Goal: Information Seeking & Learning: Learn about a topic

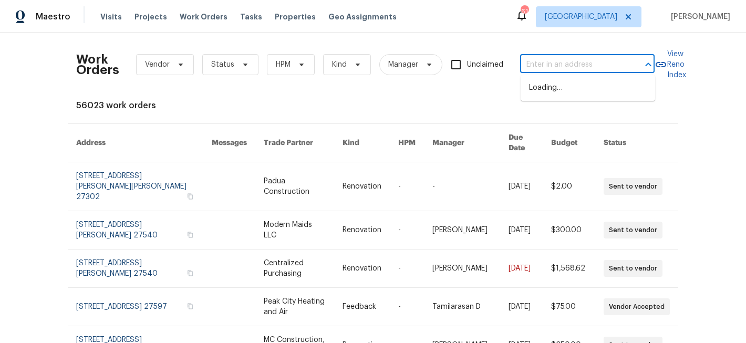
click at [539, 64] on input "text" at bounding box center [572, 65] width 105 height 16
paste input "[STREET_ADDRESS]"
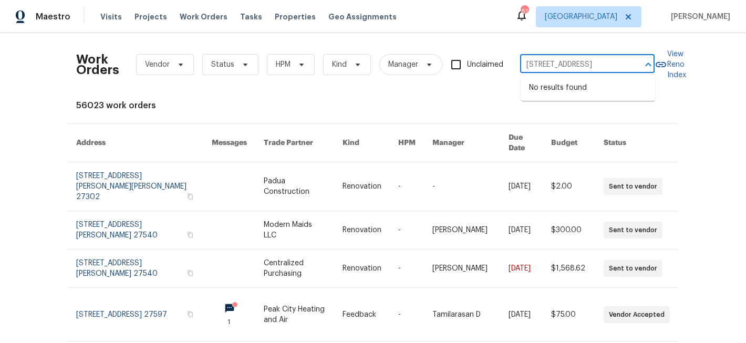
type input "[STREET_ADDRESS]"
click at [608, 26] on span "[GEOGRAPHIC_DATA]" at bounding box center [589, 16] width 106 height 21
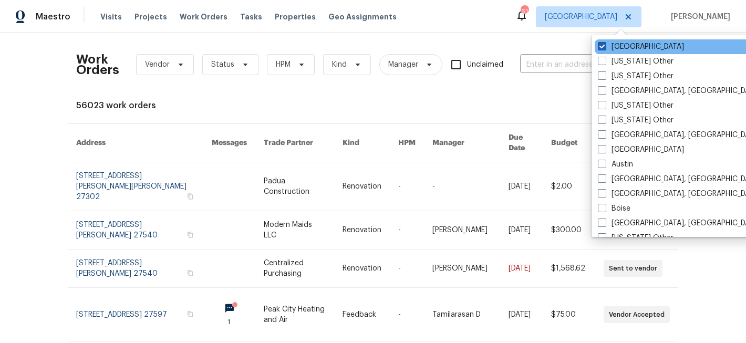
click at [632, 45] on label "[GEOGRAPHIC_DATA]" at bounding box center [641, 47] width 86 height 11
click at [605, 45] on input "[GEOGRAPHIC_DATA]" at bounding box center [601, 45] width 7 height 7
checkbox input "false"
checkbox input "true"
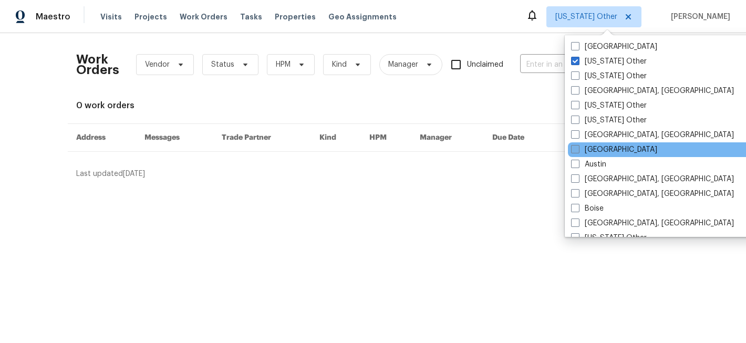
click at [606, 145] on label "[GEOGRAPHIC_DATA]" at bounding box center [614, 150] width 86 height 11
click at [578, 145] on input "[GEOGRAPHIC_DATA]" at bounding box center [574, 148] width 7 height 7
checkbox input "true"
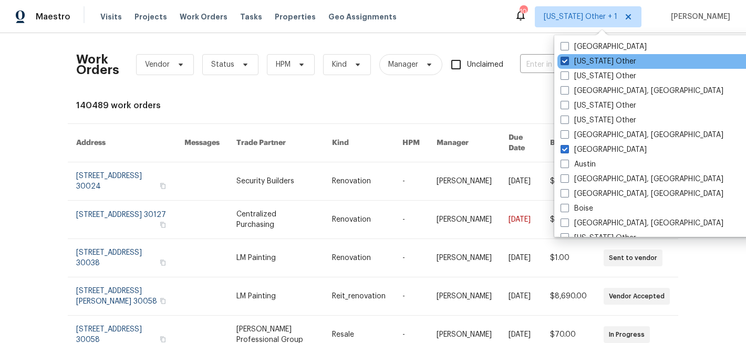
click at [615, 60] on label "[US_STATE] Other" at bounding box center [599, 61] width 76 height 11
click at [568, 60] on input "[US_STATE] Other" at bounding box center [564, 59] width 7 height 7
checkbox input "false"
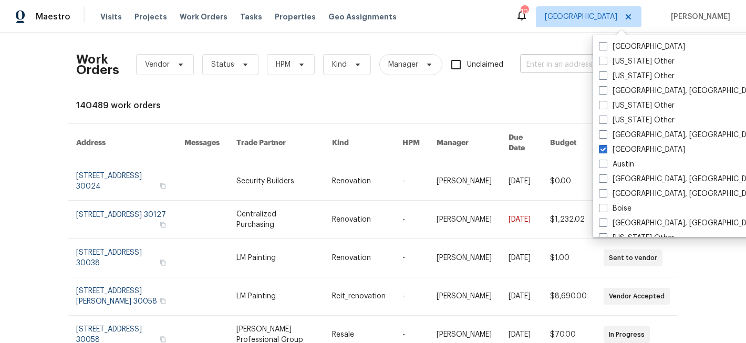
click at [568, 65] on input "text" at bounding box center [572, 65] width 105 height 16
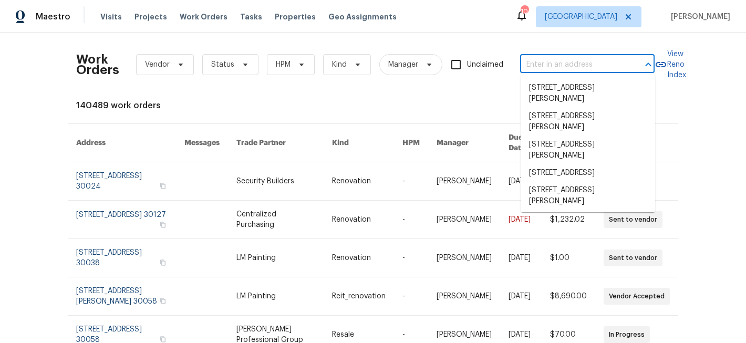
paste input "[STREET_ADDRESS]"
type input "[STREET_ADDRESS]"
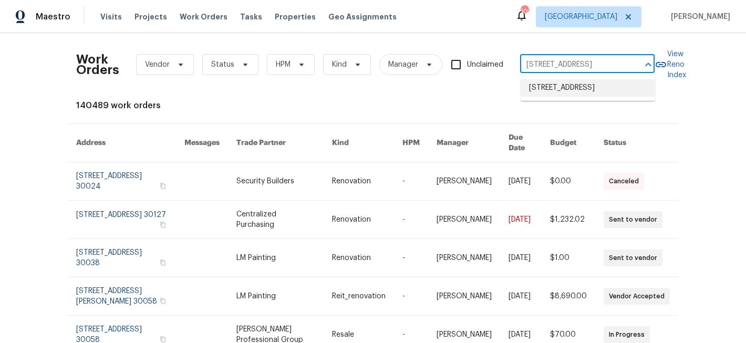
click at [549, 97] on li "[STREET_ADDRESS]" at bounding box center [588, 87] width 135 height 17
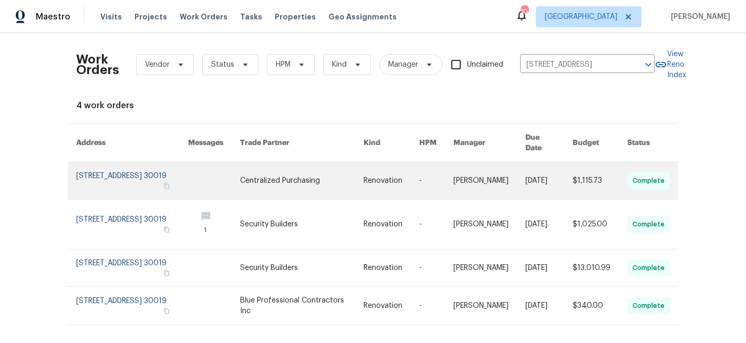
scroll to position [9, 0]
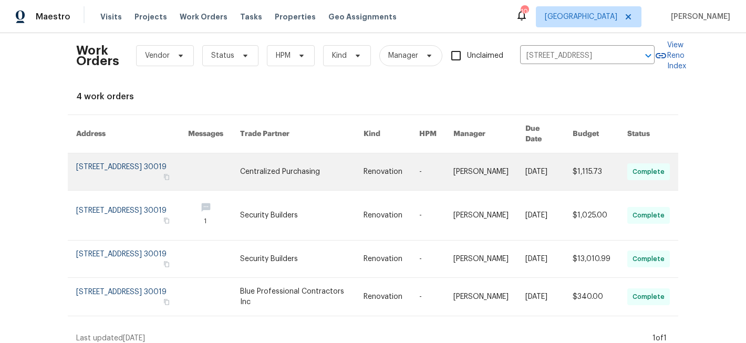
click at [116, 157] on link at bounding box center [132, 171] width 112 height 37
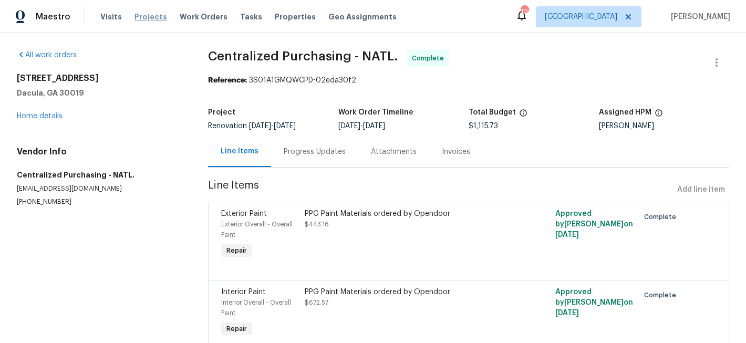
click at [145, 17] on span "Projects" at bounding box center [151, 17] width 33 height 11
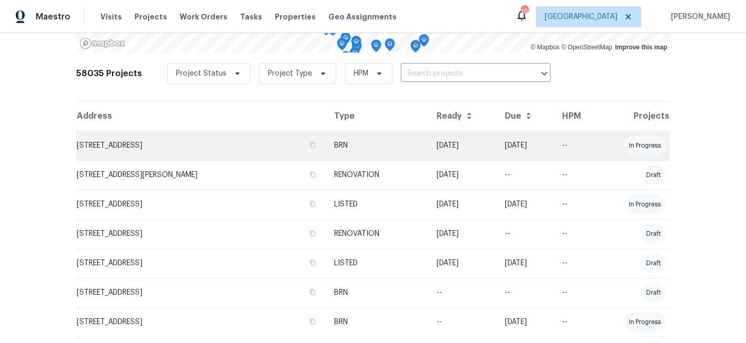
scroll to position [212, 0]
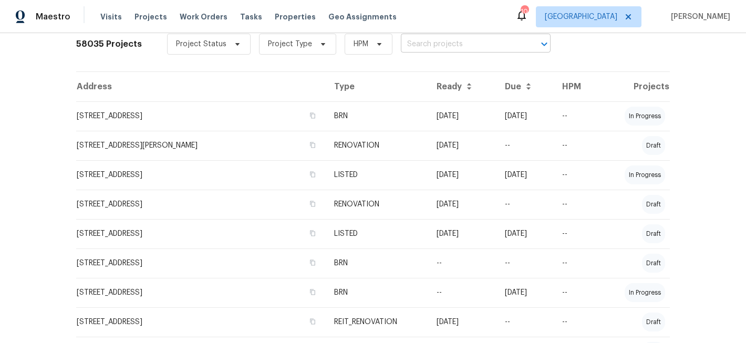
click at [416, 45] on input "text" at bounding box center [461, 44] width 120 height 16
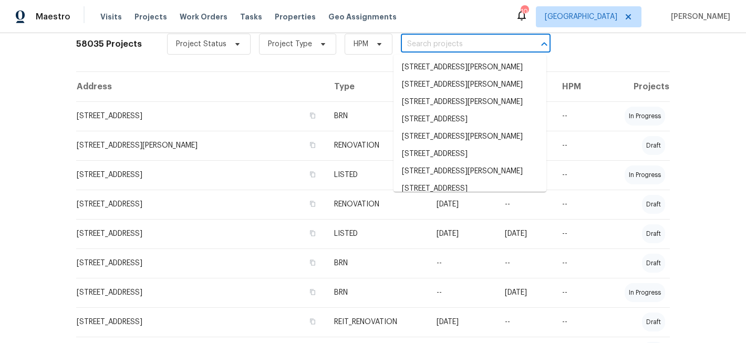
paste input "[STREET_ADDRESS]"
type input "[STREET_ADDRESS]"
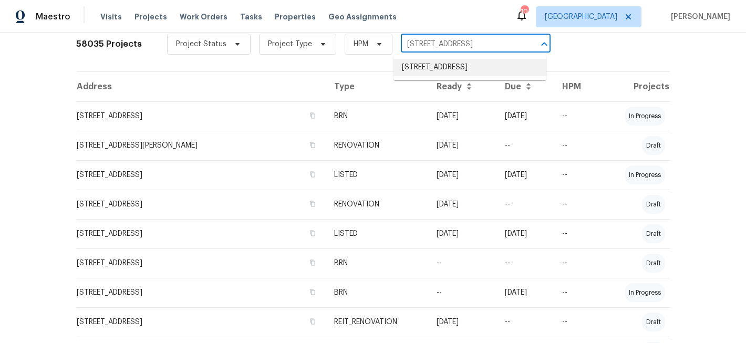
click at [421, 68] on li "[STREET_ADDRESS]" at bounding box center [470, 67] width 153 height 17
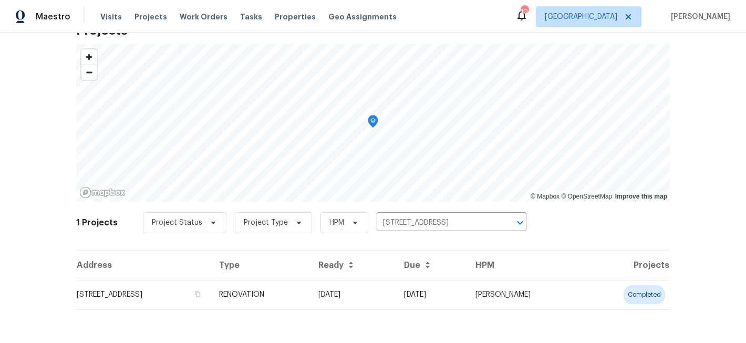
scroll to position [31, 0]
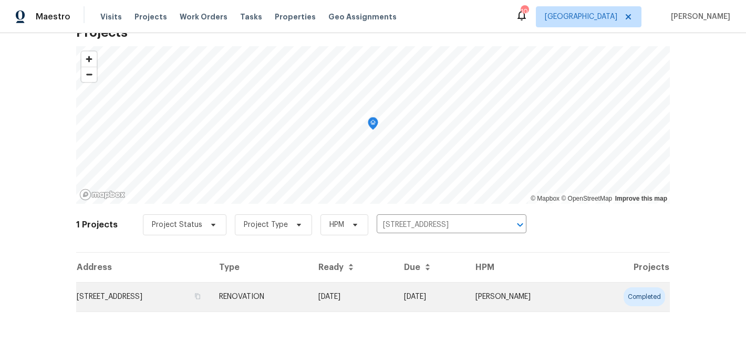
click at [172, 304] on td "[STREET_ADDRESS]" at bounding box center [143, 296] width 135 height 29
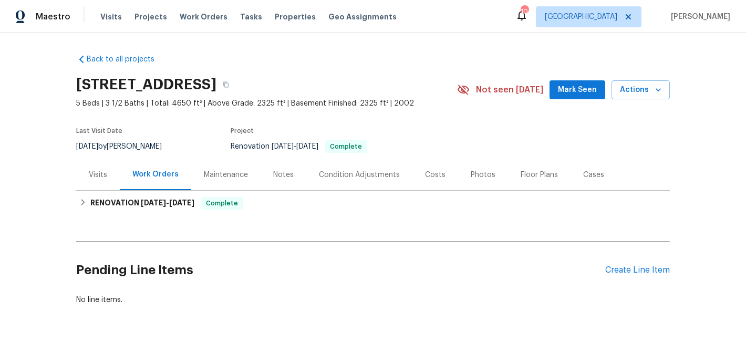
click at [238, 178] on div "Maintenance" at bounding box center [226, 175] width 44 height 11
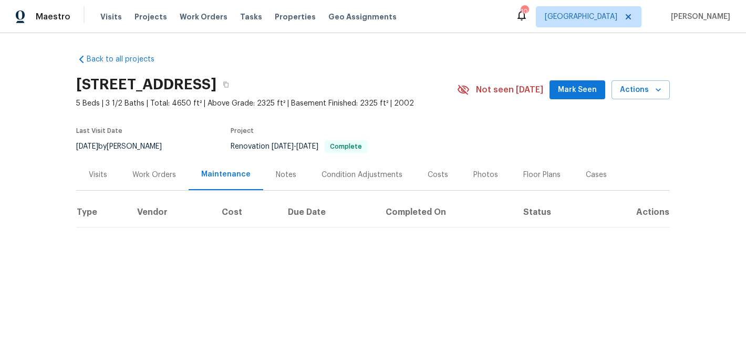
click at [280, 180] on div "Notes" at bounding box center [286, 174] width 46 height 31
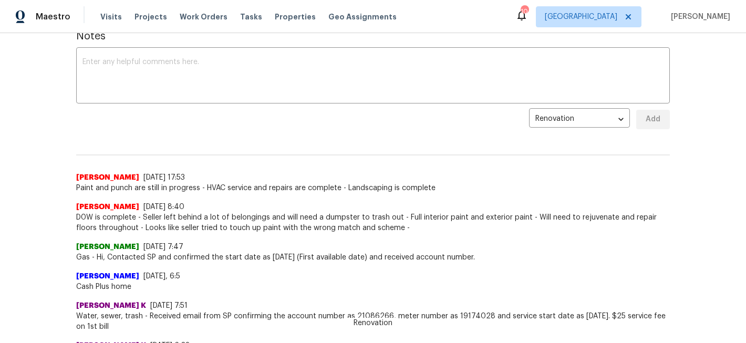
scroll to position [140, 0]
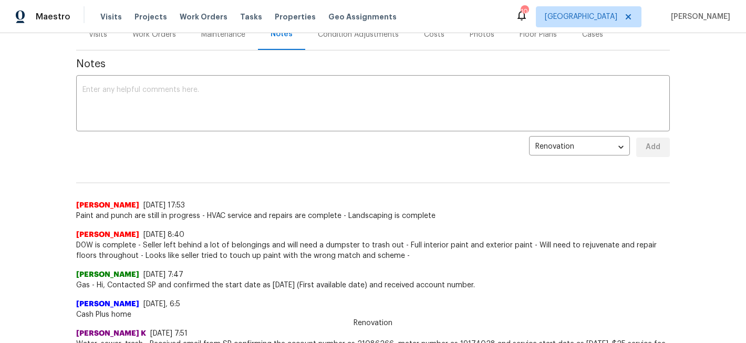
click at [202, 214] on span "Paint and punch are still in progress - HVAC service and repairs are complete -…" at bounding box center [373, 216] width 594 height 11
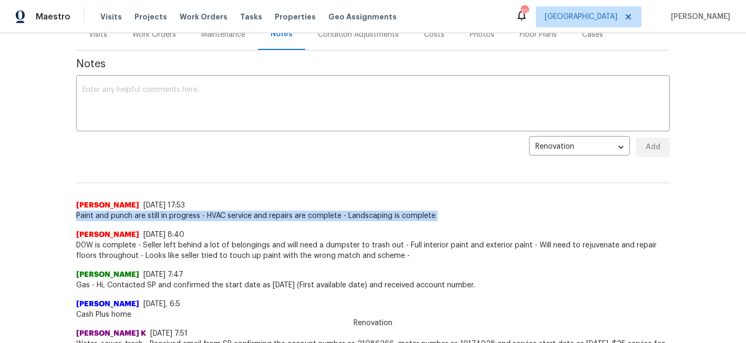
click at [202, 214] on span "Paint and punch are still in progress - HVAC service and repairs are complete -…" at bounding box center [373, 216] width 594 height 11
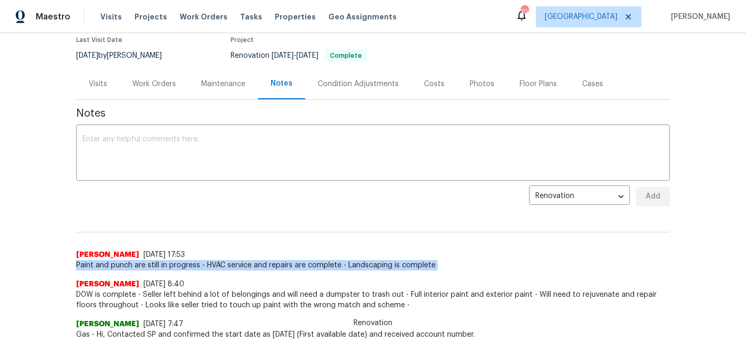
scroll to position [79, 0]
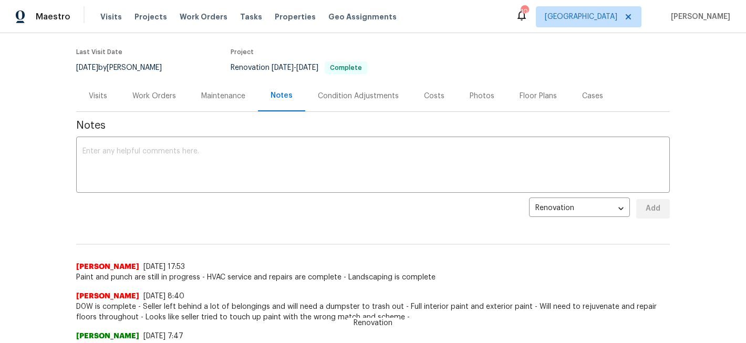
click at [480, 94] on div "Photos" at bounding box center [482, 96] width 25 height 11
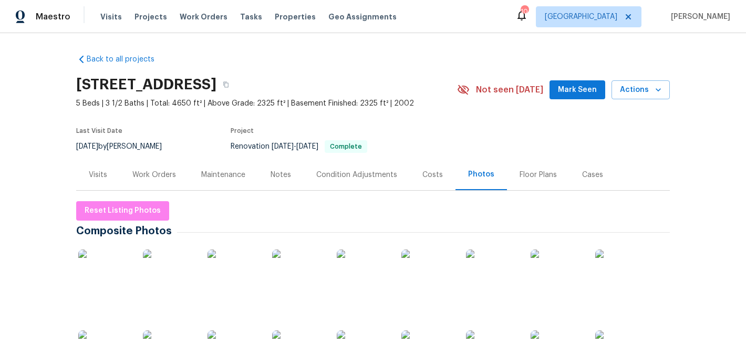
click at [430, 172] on div "Costs" at bounding box center [433, 175] width 20 height 11
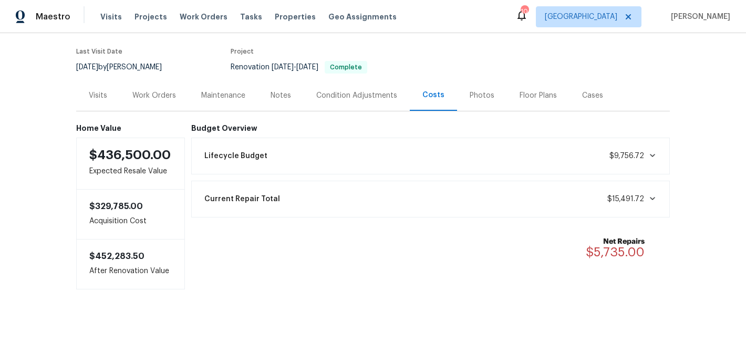
scroll to position [89, 0]
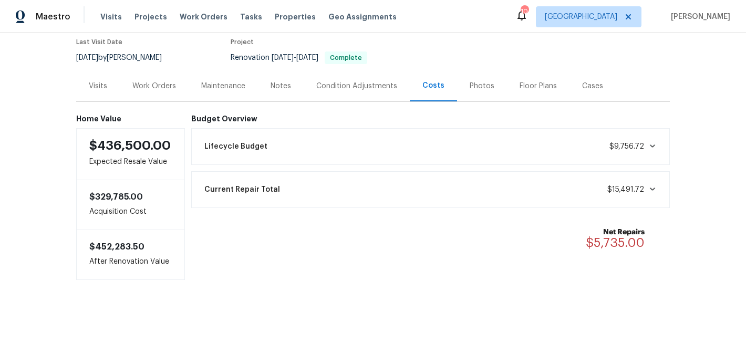
click at [341, 188] on div "Current Repair Total $15,491.72" at bounding box center [431, 189] width 466 height 23
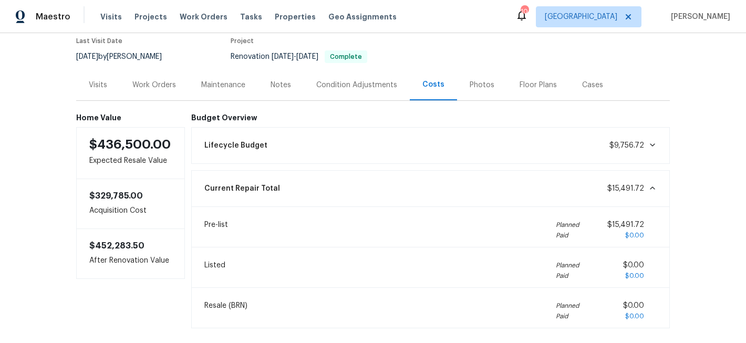
scroll to position [78, 0]
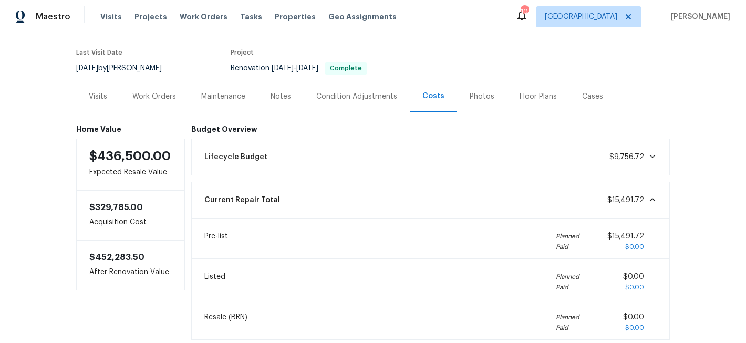
click at [291, 96] on div "Notes" at bounding box center [281, 96] width 46 height 31
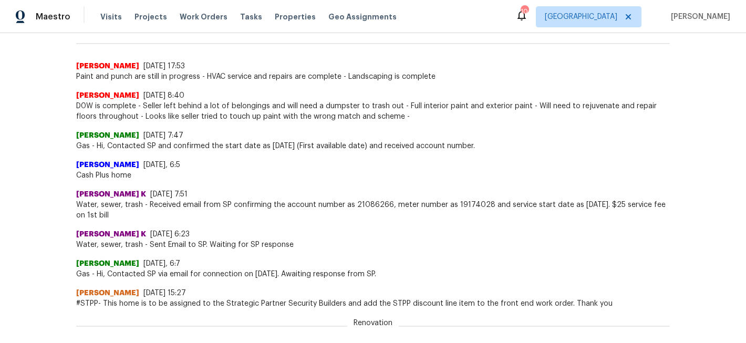
scroll to position [285, 0]
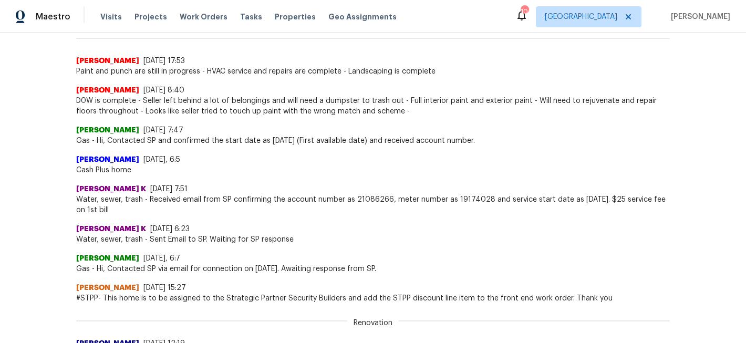
click at [273, 108] on span "D0W is complete - Seller left behind a lot of belongings and will need a dumpst…" at bounding box center [373, 106] width 594 height 21
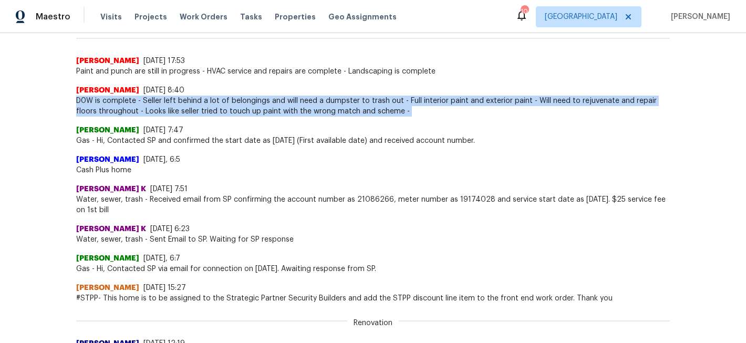
click at [273, 108] on span "D0W is complete - Seller left behind a lot of belongings and will need a dumpst…" at bounding box center [373, 106] width 594 height 21
click at [233, 112] on span "D0W is complete - Seller left behind a lot of belongings and will need a dumpst…" at bounding box center [373, 106] width 594 height 21
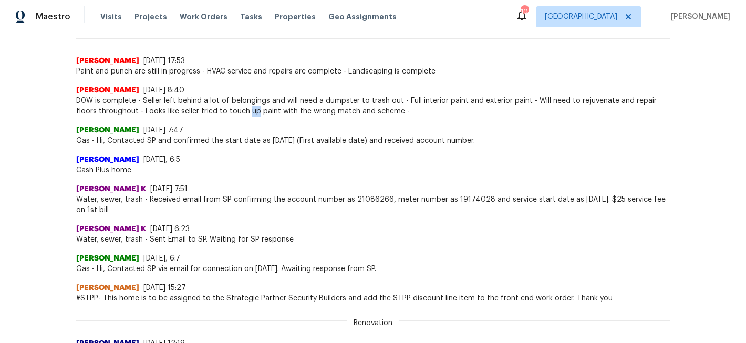
click at [233, 112] on span "D0W is complete - Seller left behind a lot of belongings and will need a dumpst…" at bounding box center [373, 106] width 594 height 21
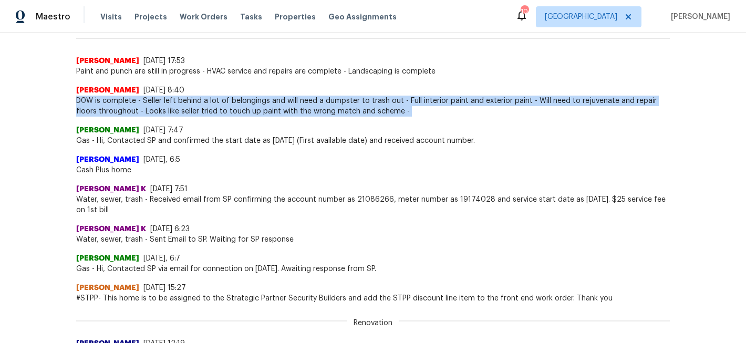
click at [233, 112] on span "D0W is complete - Seller left behind a lot of belongings and will need a dumpst…" at bounding box center [373, 106] width 594 height 21
click at [246, 112] on span "D0W is complete - Seller left behind a lot of belongings and will need a dumpst…" at bounding box center [373, 106] width 594 height 21
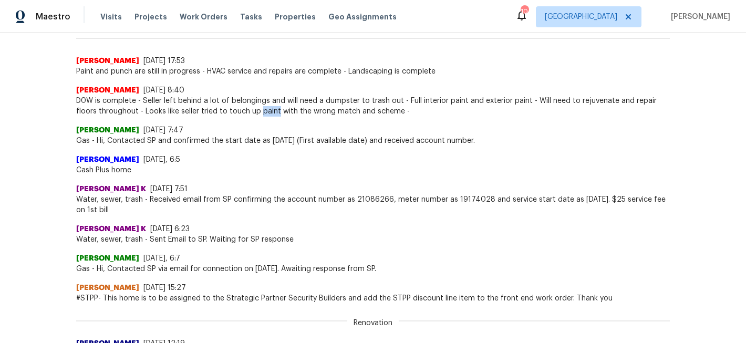
click at [246, 112] on span "D0W is complete - Seller left behind a lot of belongings and will need a dumpst…" at bounding box center [373, 106] width 594 height 21
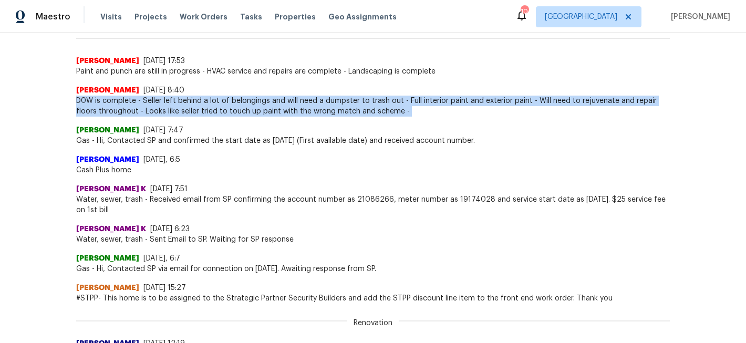
click at [246, 112] on span "D0W is complete - Seller left behind a lot of belongings and will need a dumpst…" at bounding box center [373, 106] width 594 height 21
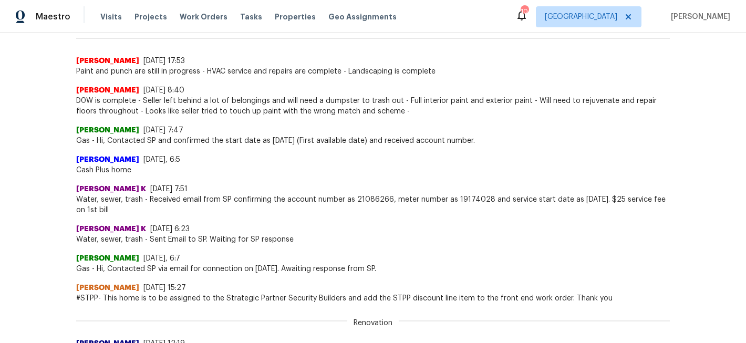
click at [250, 75] on span "Paint and punch are still in progress - HVAC service and repairs are complete -…" at bounding box center [373, 71] width 594 height 11
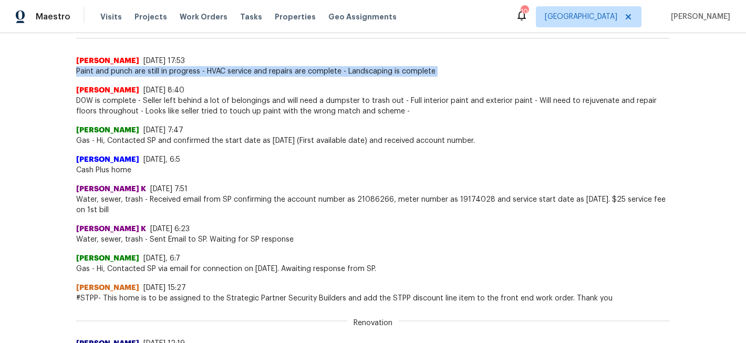
click at [250, 75] on span "Paint and punch are still in progress - HVAC service and repairs are complete -…" at bounding box center [373, 71] width 594 height 11
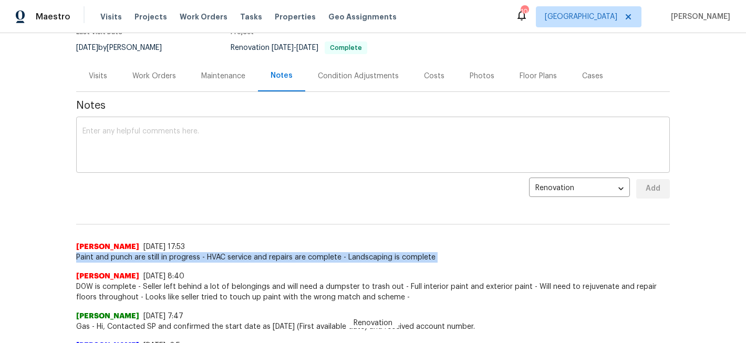
scroll to position [98, 0]
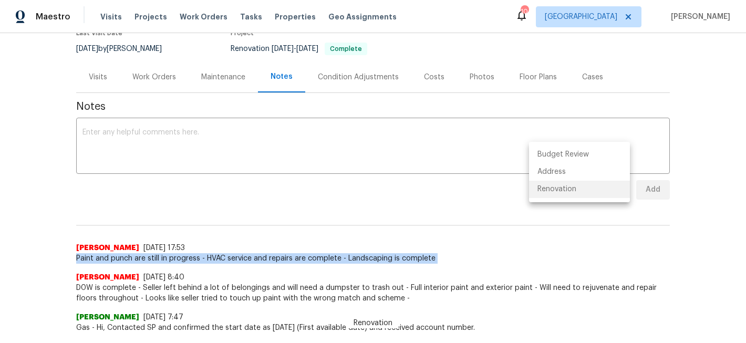
click at [556, 189] on body "Maestro Visits Projects Work Orders Tasks Properties Geo Assignments 104 [GEOGR…" at bounding box center [373, 171] width 746 height 343
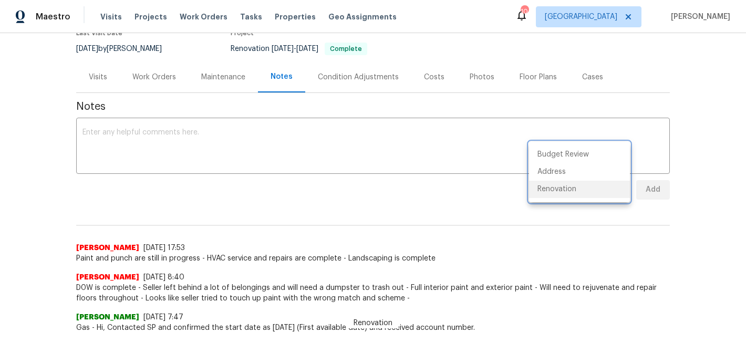
click at [417, 55] on div at bounding box center [373, 171] width 746 height 343
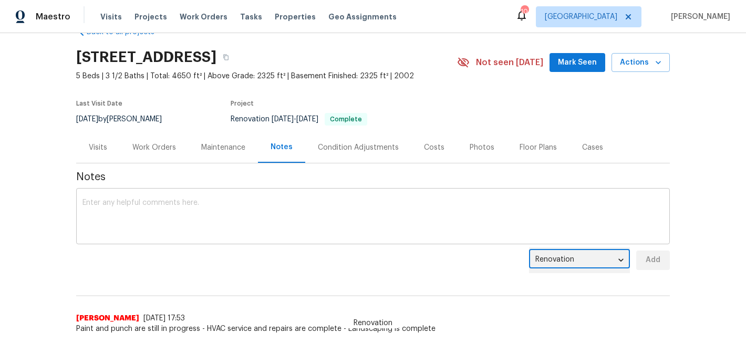
scroll to position [0, 0]
